Goal: Task Accomplishment & Management: Use online tool/utility

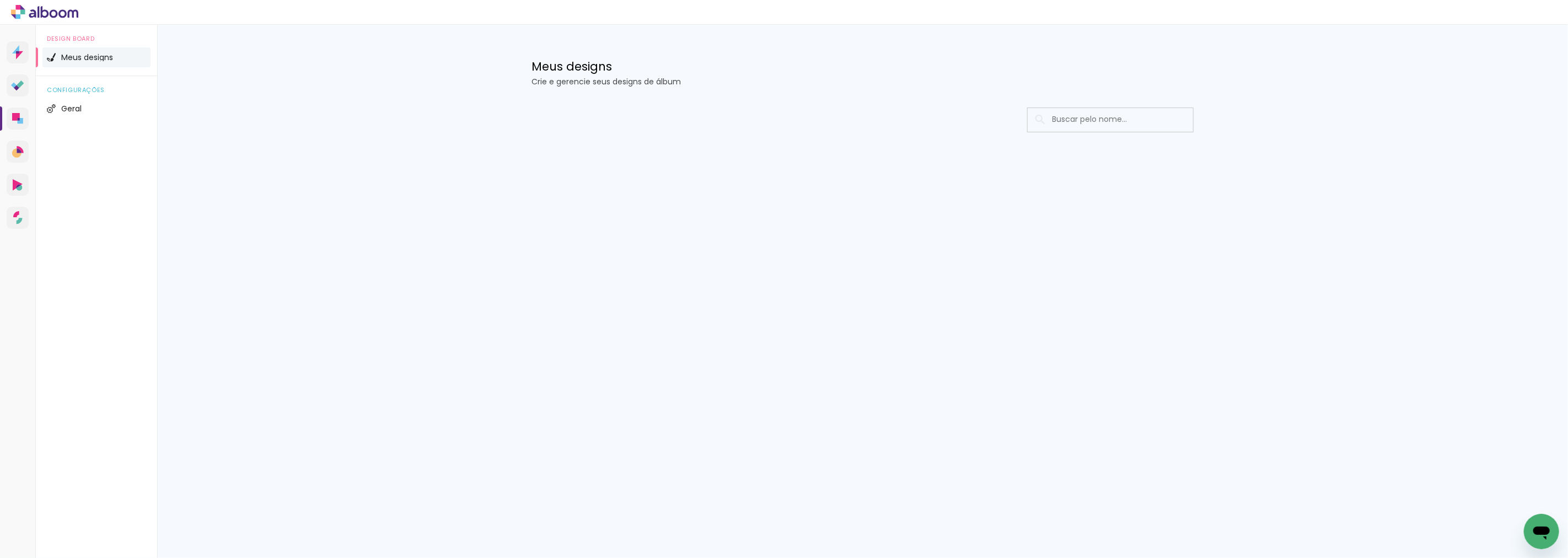
click at [6, 111] on div "Prosite Website + Landing pages Proof Sistema de seleção e venda de fotos Desig…" at bounding box center [17, 303] width 36 height 558
click at [31, 122] on div "Prosite Website + Landing pages Proof Sistema de seleção e venda de fotos Desig…" at bounding box center [17, 303] width 36 height 558
click at [22, 124] on link "Designbox Diagramação de álbuns" at bounding box center [17, 119] width 22 height 22
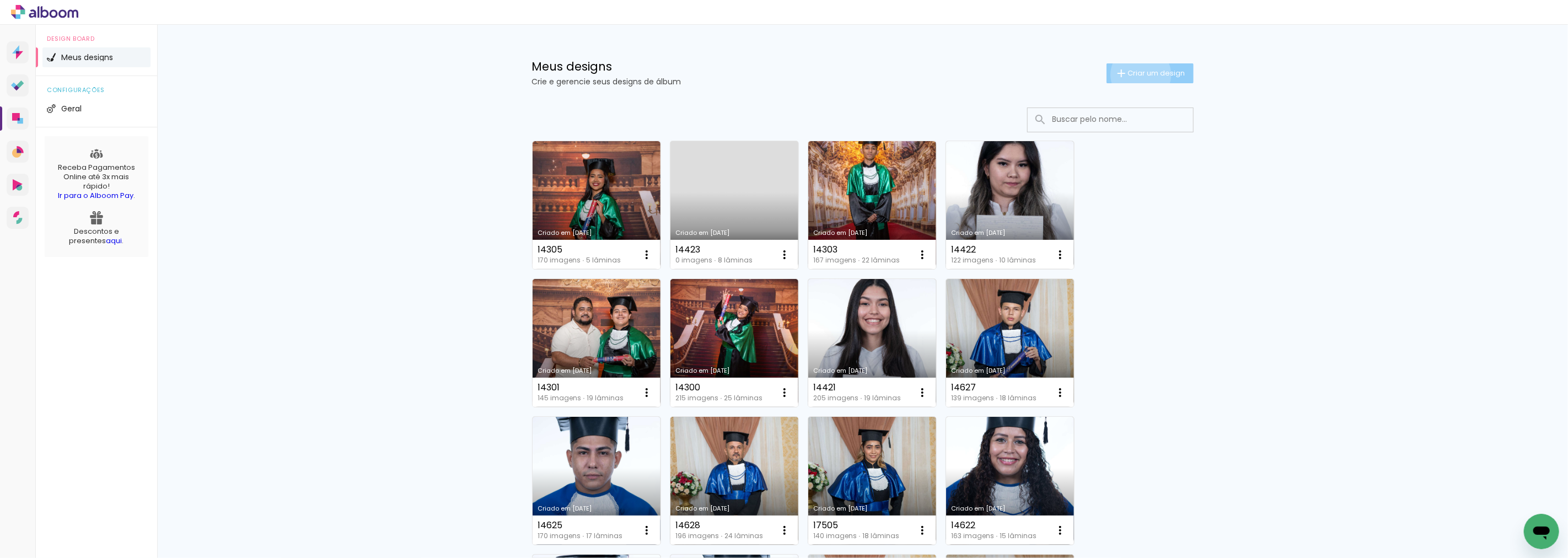
drag, startPoint x: 22, startPoint y: 124, endPoint x: 1135, endPoint y: 74, distance: 1114.1
click at [1135, 74] on span "Criar um design" at bounding box center [1157, 73] width 57 height 7
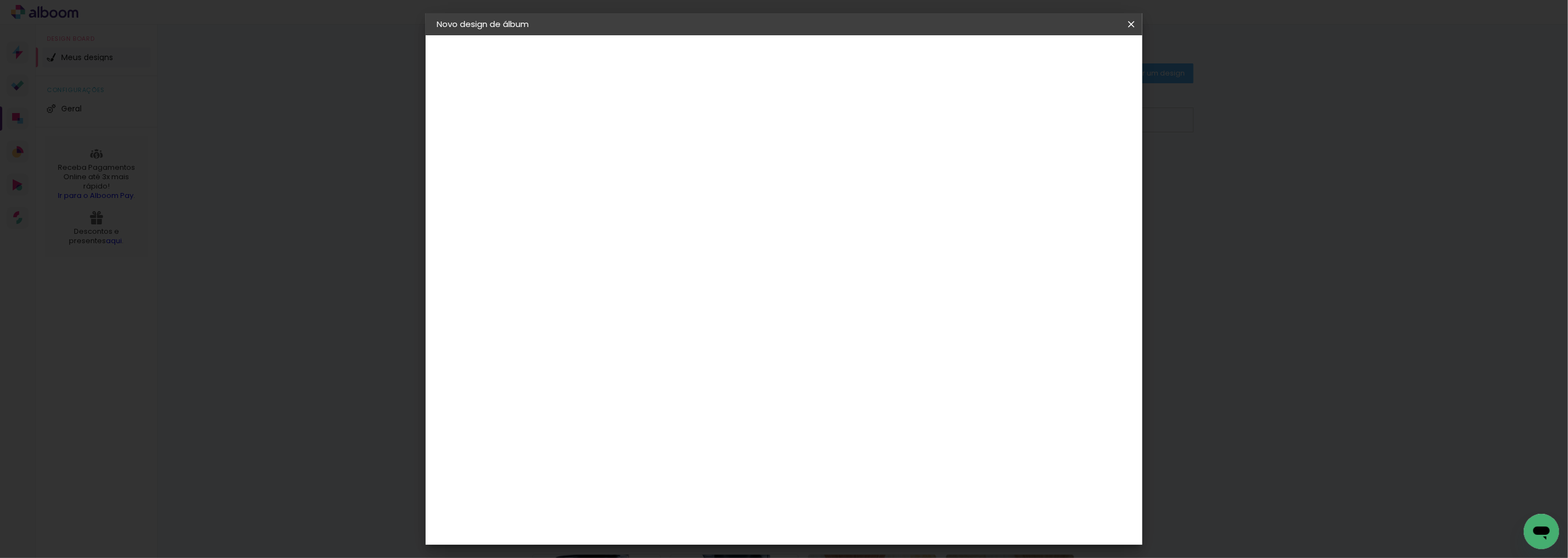
drag, startPoint x: 896, startPoint y: 159, endPoint x: 895, endPoint y: 151, distance: 8.1
click at [621, 159] on paper-input-container "Título do álbum" at bounding box center [617, 148] width 8 height 28
type input "3000 11615 GIOVANNA COELHO DOS SANTOS"
type paper-input "3000 11615 GIOVANNA COELHO DOS SANTOS"
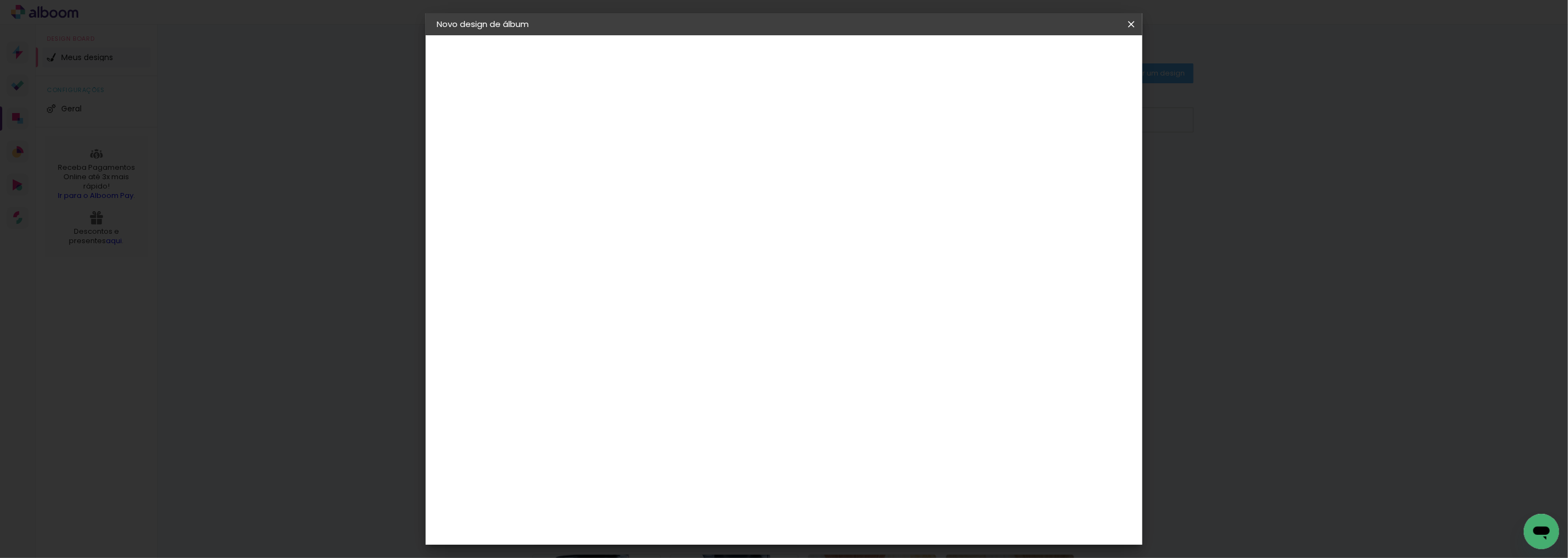
scroll to position [0, 0]
click at [0, 0] on slot "Avançar" at bounding box center [0, 0] width 0 height 0
click at [823, 172] on paper-item "Tamanho Livre" at bounding box center [770, 167] width 106 height 24
click at [823, 65] on paper-button "Avançar" at bounding box center [796, 58] width 54 height 19
drag, startPoint x: 844, startPoint y: 455, endPoint x: 856, endPoint y: 456, distance: 12.0
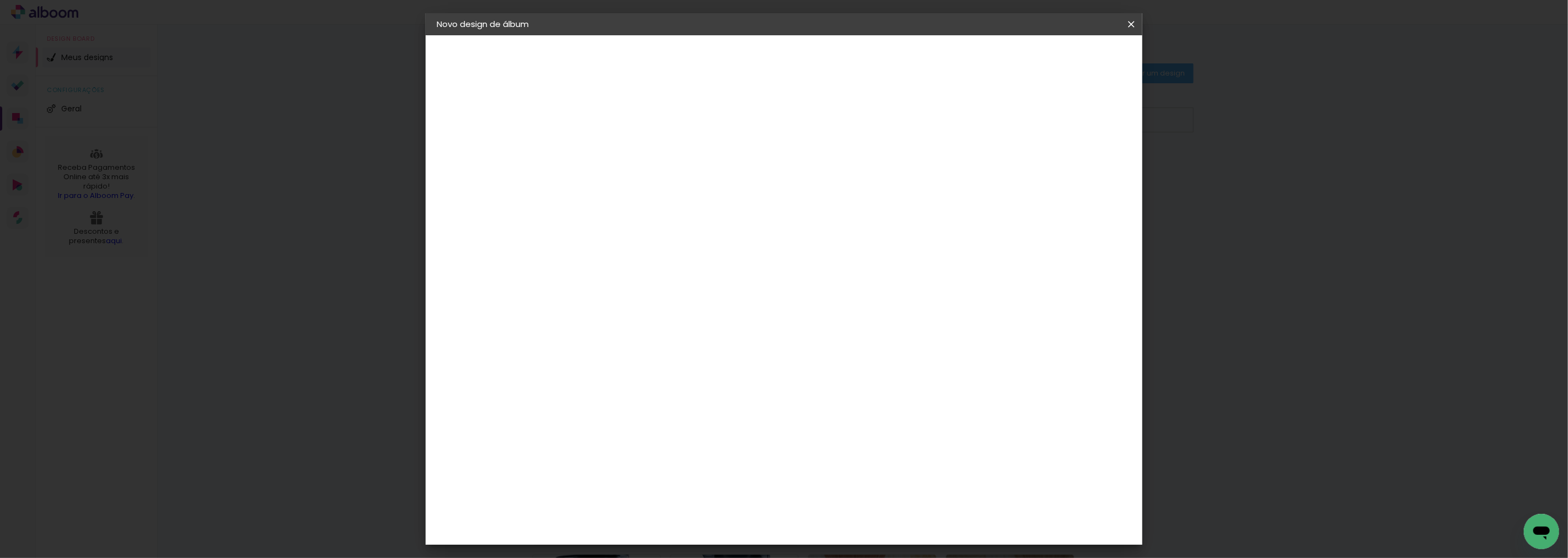
click at [856, 456] on input "60" at bounding box center [844, 459] width 29 height 17
type input "80"
type paper-input "80"
click at [1072, 64] on paper-button "Iniciar design" at bounding box center [1036, 58] width 72 height 19
